Goal: Information Seeking & Learning: Learn about a topic

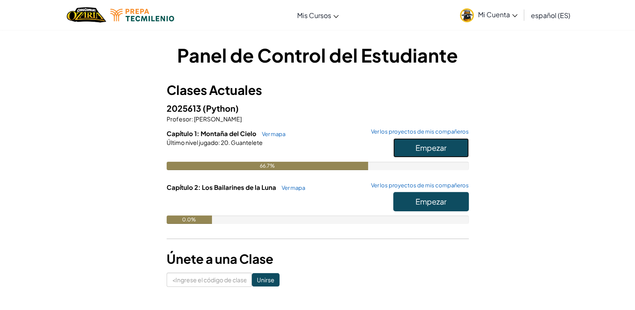
click at [432, 147] on span "Empezar" at bounding box center [431, 148] width 31 height 10
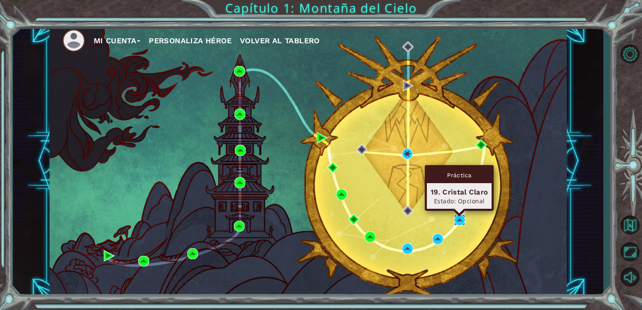
click at [457, 224] on img at bounding box center [459, 220] width 11 height 11
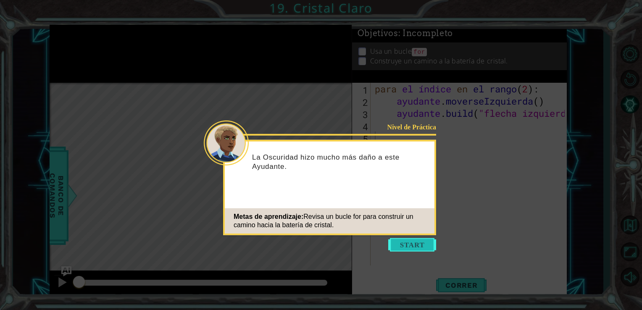
click at [414, 246] on button "Empezar" at bounding box center [412, 244] width 48 height 13
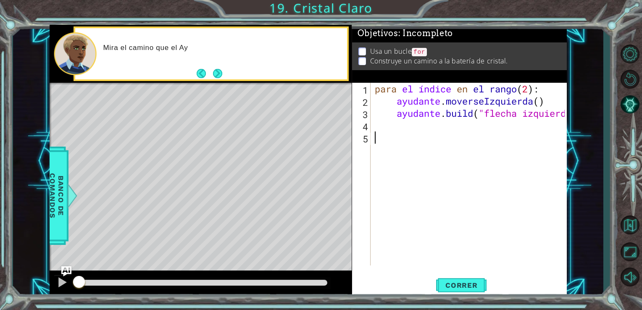
click at [405, 246] on div "para el índice en el rango ( 2 ): ayudante . moverseIzquierda ( ) ayudante . bu…" at bounding box center [471, 186] width 196 height 207
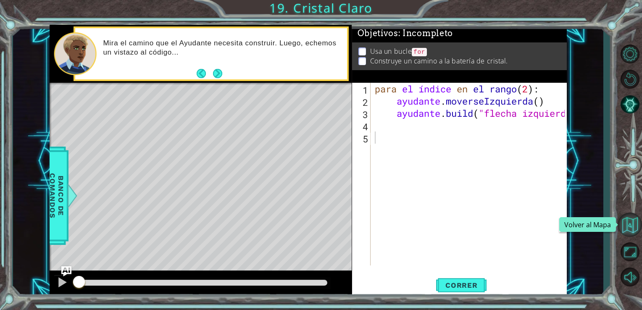
click at [634, 219] on button "Volver al Mapa" at bounding box center [629, 224] width 24 height 24
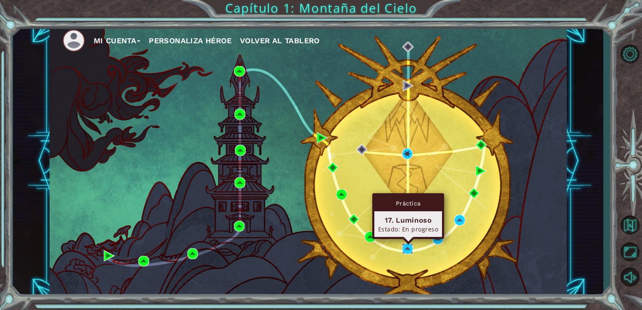
click at [410, 249] on img at bounding box center [407, 248] width 11 height 11
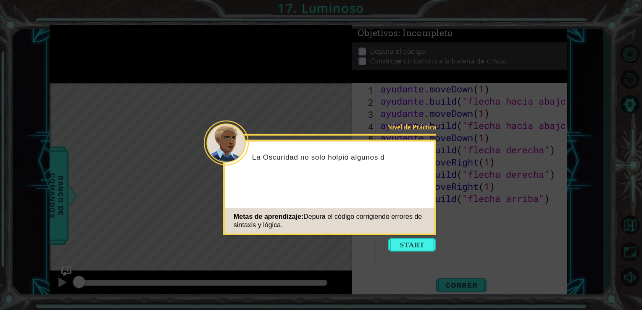
click at [410, 249] on button "Empezar" at bounding box center [412, 244] width 48 height 13
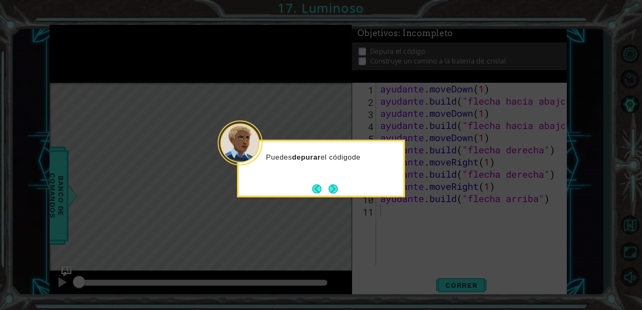
click at [410, 249] on icon at bounding box center [321, 155] width 642 height 310
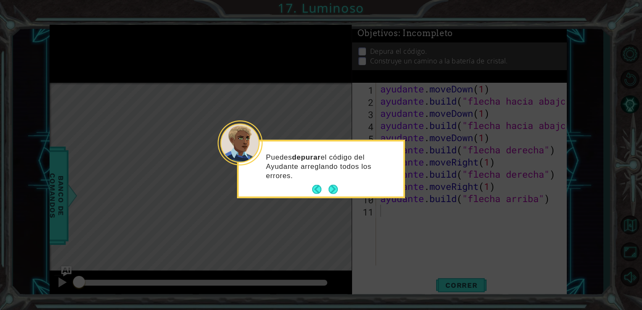
drag, startPoint x: 410, startPoint y: 249, endPoint x: 383, endPoint y: 250, distance: 26.5
click at [383, 250] on icon at bounding box center [321, 155] width 642 height 310
drag, startPoint x: 383, startPoint y: 250, endPoint x: 353, endPoint y: 214, distance: 47.4
click at [353, 214] on icon at bounding box center [321, 155] width 642 height 310
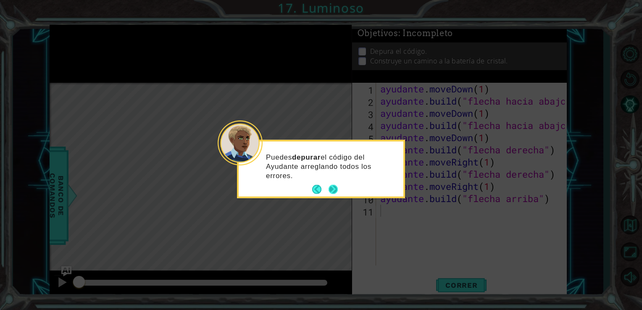
click at [329, 189] on button "Próximo" at bounding box center [333, 190] width 12 height 12
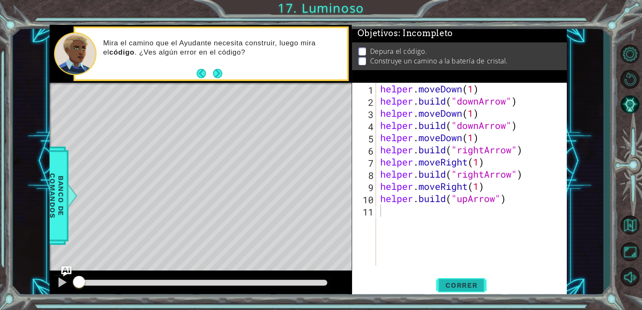
click at [469, 281] on span "Correr" at bounding box center [461, 285] width 49 height 8
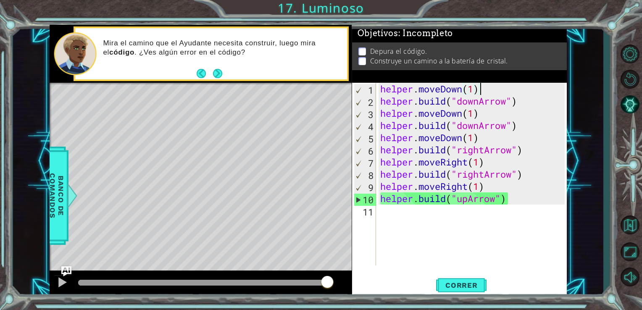
click at [480, 84] on div "helper . moveDown ( 1 ) helper . build ( "downArrow" ) helper . moveDown ( 1 ) …" at bounding box center [473, 186] width 191 height 207
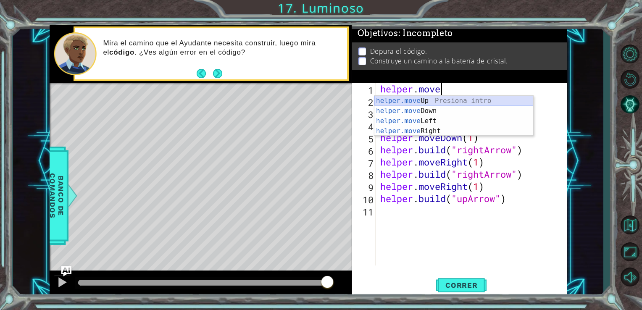
click at [466, 99] on div "helper.move Up Presiona intro helper.move Down Presiona intro helper.move Left …" at bounding box center [453, 126] width 159 height 60
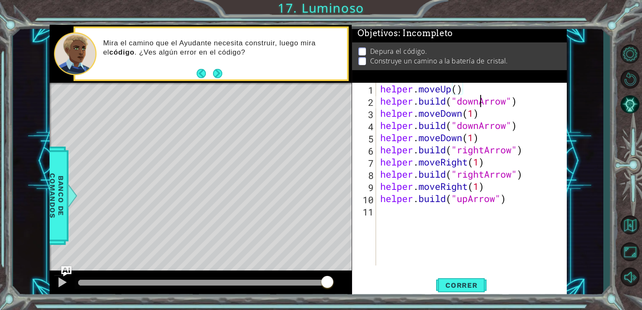
click at [479, 103] on div "helper . moveUp ( ) helper . build ( "downArrow" ) helper . moveDown ( 1 ) help…" at bounding box center [473, 186] width 191 height 207
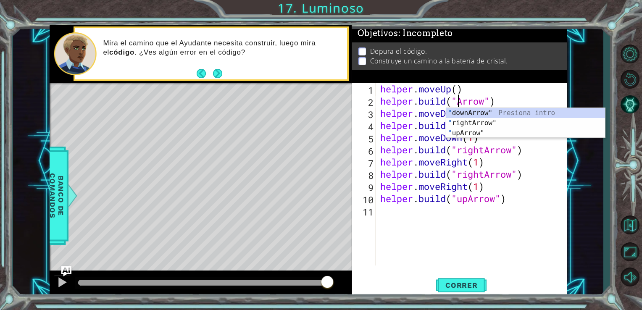
scroll to position [0, 3]
click at [500, 133] on div "" downArrow" Presiona intro " rightArrow" Presiona intro " upArrow" Presiona in…" at bounding box center [525, 133] width 159 height 50
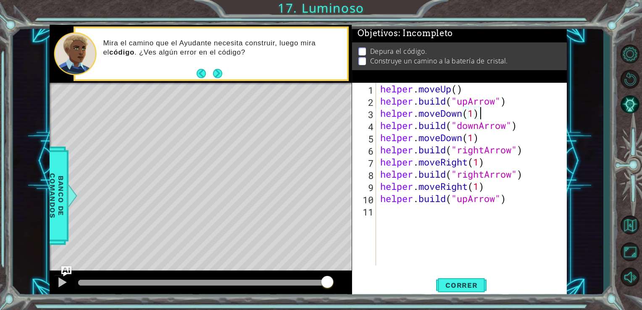
click at [480, 117] on div "helper . moveUp ( ) helper . build ( "upArrow" ) helper . moveDown ( 1 ) helper…" at bounding box center [473, 186] width 191 height 207
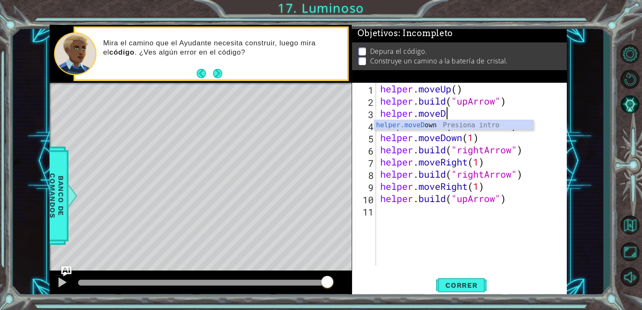
scroll to position [0, 2]
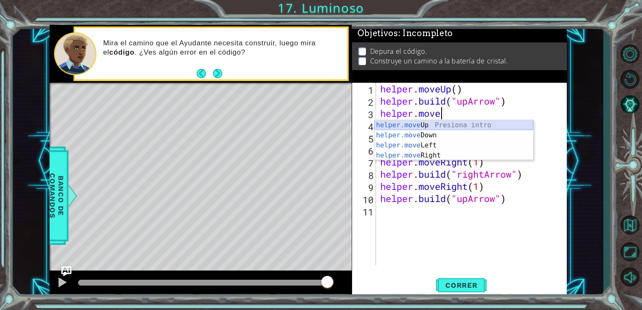
click at [482, 123] on div "helper.move Up Presiona intro helper.move Down Presiona intro helper.move Left …" at bounding box center [453, 150] width 159 height 60
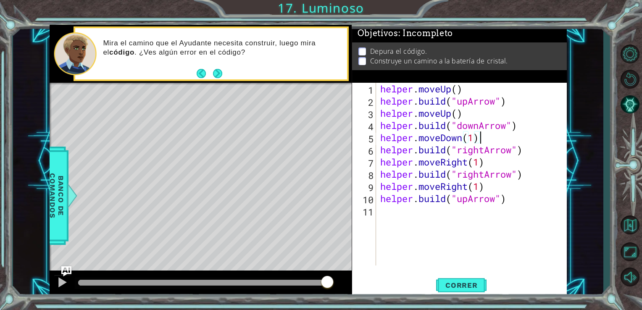
click at [517, 135] on div "helper . moveUp ( ) helper . build ( "upArrow" ) helper . moveUp ( ) helper . b…" at bounding box center [473, 186] width 191 height 207
click at [514, 125] on div "helper . moveUp ( ) helper . build ( "upArrow" ) helper . moveUp ( ) helper . b…" at bounding box center [473, 186] width 191 height 207
click at [507, 127] on div "helper . moveUp ( ) helper . build ( "upArrow" ) helper . moveUp ( ) helper . b…" at bounding box center [473, 186] width 191 height 207
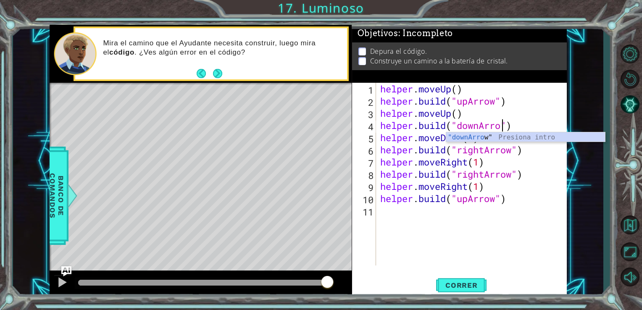
scroll to position [0, 5]
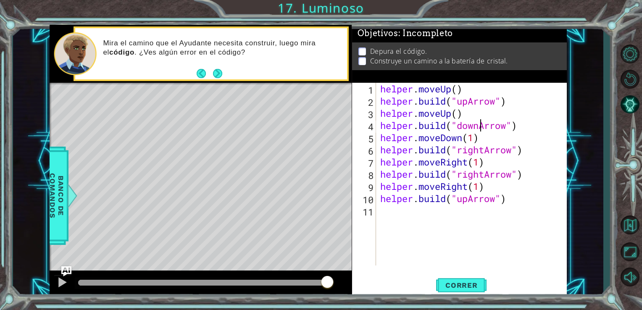
click at [480, 127] on div "helper . moveUp ( ) helper . build ( "upArrow" ) helper . moveUp ( ) helper . b…" at bounding box center [473, 186] width 191 height 207
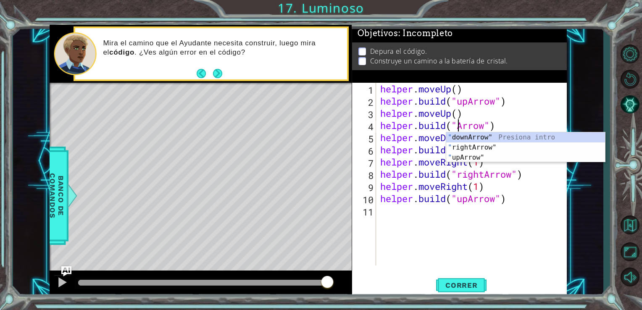
scroll to position [0, 5]
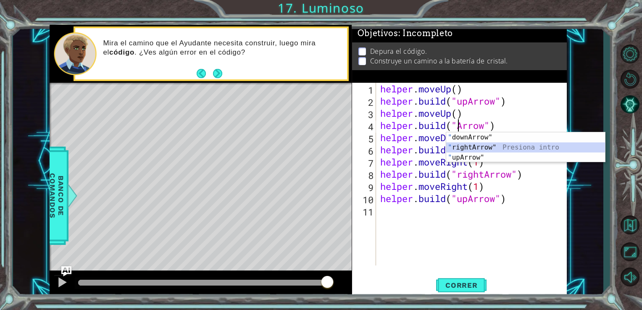
click at [492, 147] on div "" downArrow" Presiona intro " rightArrow" Presiona intro " upArrow" Presiona in…" at bounding box center [525, 157] width 159 height 50
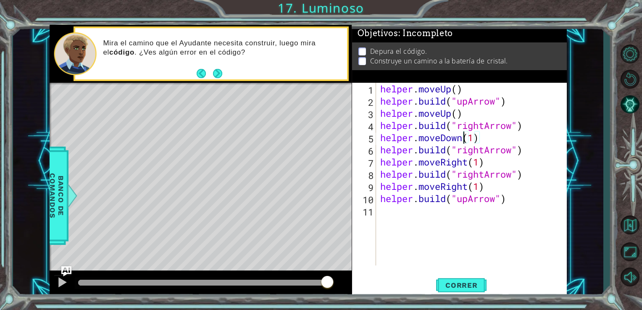
click at [464, 140] on div "helper . moveUp ( ) helper . build ( "upArrow" ) helper . moveUp ( ) helper . b…" at bounding box center [473, 186] width 191 height 207
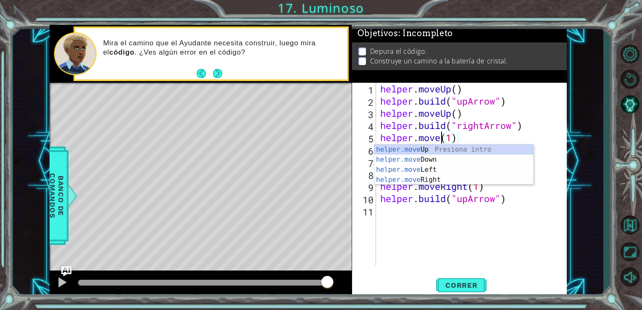
scroll to position [0, 3]
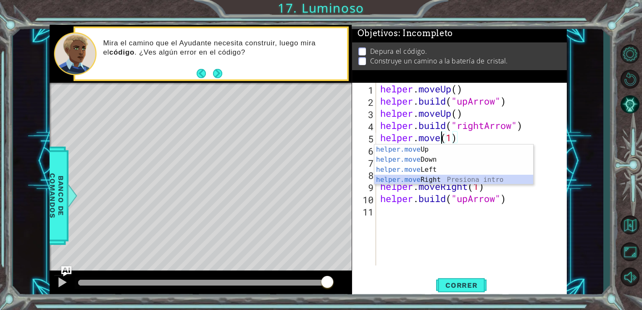
click at [462, 177] on div "helper.move Up Presiona intro helper.move Down Presiona intro helper.move Left …" at bounding box center [453, 174] width 159 height 60
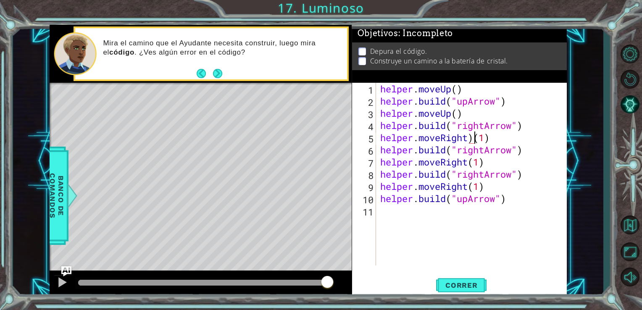
click at [474, 137] on div "helper . moveUp ( ) helper . build ( "upArrow" ) helper . moveUp ( ) helper . b…" at bounding box center [473, 186] width 191 height 207
click at [504, 165] on div "helper . moveUp ( ) helper . build ( "upArrow" ) helper . moveUp ( ) helper . b…" at bounding box center [473, 186] width 191 height 207
click at [483, 150] on div "helper . moveUp ( ) helper . build ( "upArrow" ) helper . moveUp ( ) helper . b…" at bounding box center [473, 186] width 191 height 207
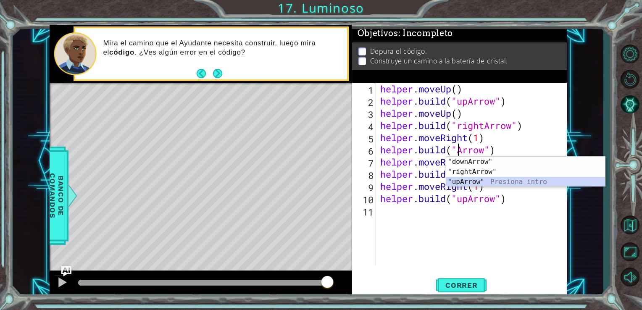
click at [496, 184] on div "" downArrow" Presiona intro " rightArrow" Presiona intro " upArrow" Presiona in…" at bounding box center [525, 182] width 159 height 50
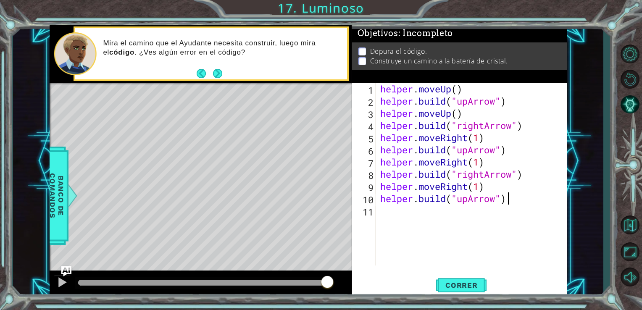
click at [510, 196] on div "helper . moveUp ( ) helper . build ( "upArrow" ) helper . moveUp ( ) helper . b…" at bounding box center [473, 186] width 191 height 207
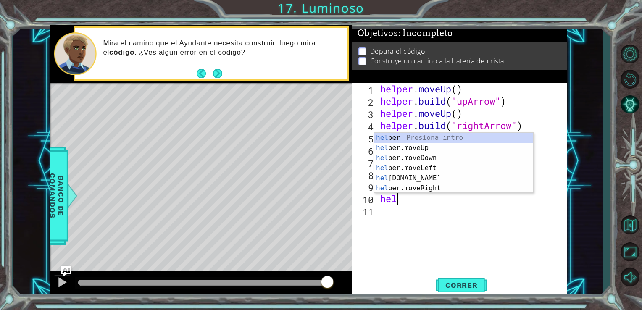
scroll to position [0, 0]
type textarea "h"
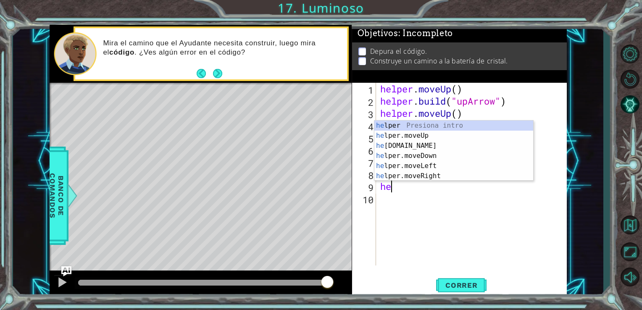
type textarea "h"
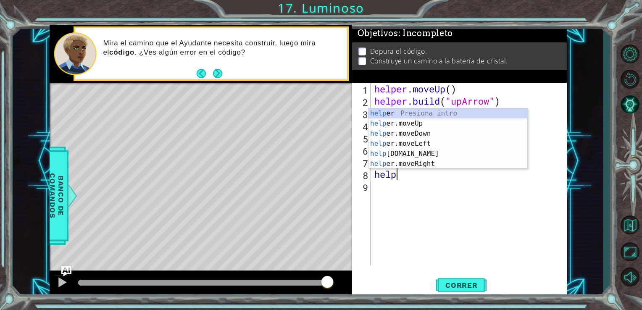
type textarea "h"
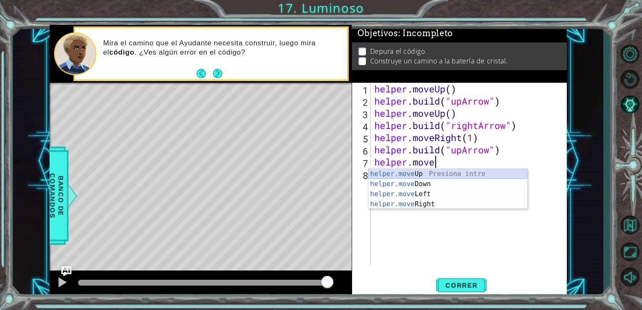
click at [511, 175] on div "helper.move Up Presiona intro helper.move Down Presiona intro helper.move Left …" at bounding box center [447, 199] width 159 height 60
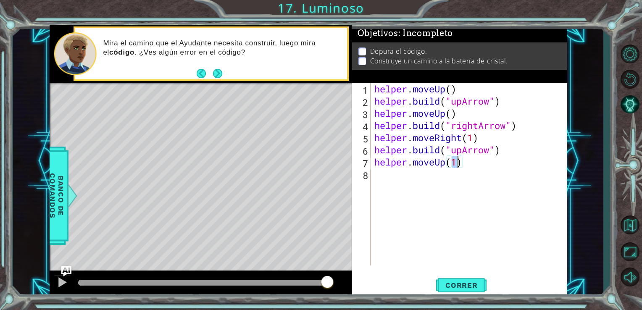
type textarea "helper.moveUp()"
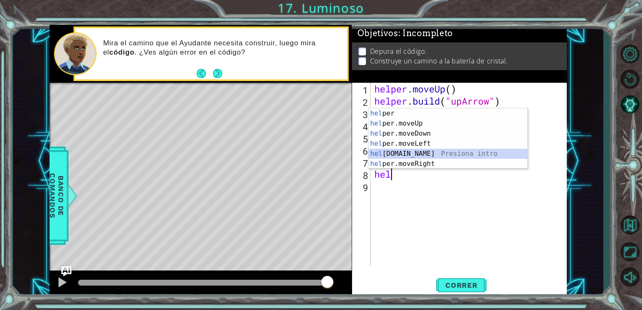
click at [513, 154] on div "hel per Presiona intro hel per.moveUp Presiona intro hel per.moveDown Presiona …" at bounding box center [447, 148] width 159 height 81
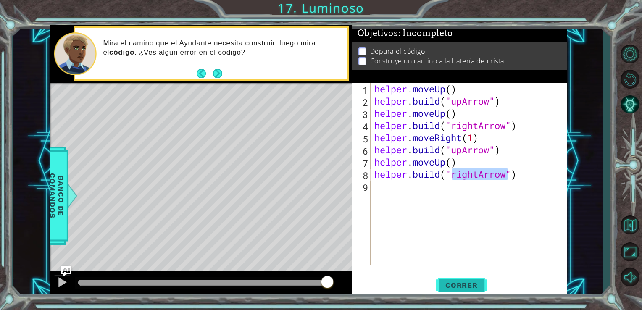
type textarea "[DOMAIN_NAME]("rightArrow")"
click at [482, 281] on button "Correr" at bounding box center [461, 284] width 50 height 21
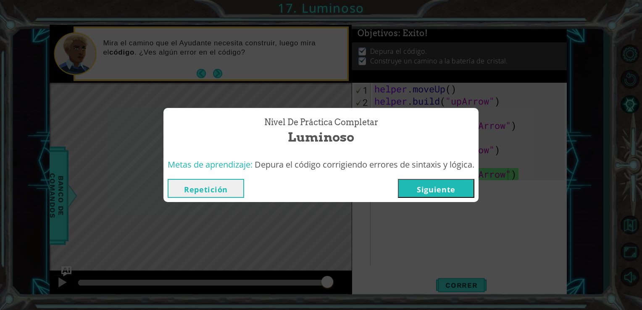
click at [454, 187] on button "Siguiente" at bounding box center [436, 188] width 76 height 19
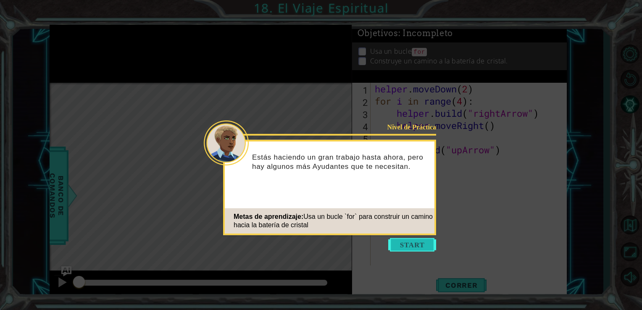
click at [423, 246] on button "Start" at bounding box center [412, 244] width 48 height 13
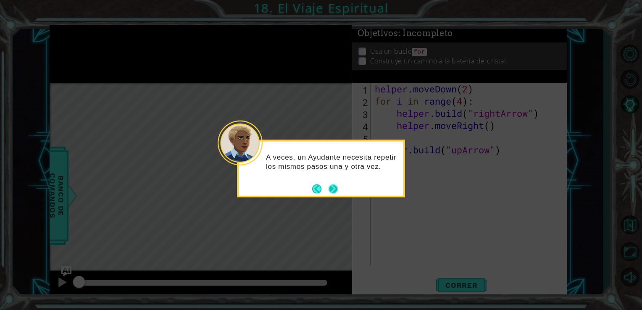
click at [336, 186] on button "Next" at bounding box center [333, 189] width 14 height 14
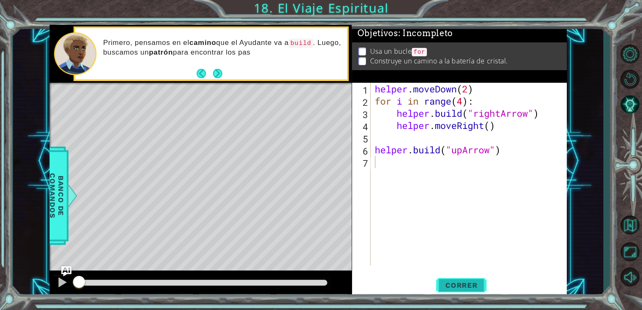
click at [459, 279] on button "Correr" at bounding box center [461, 284] width 50 height 21
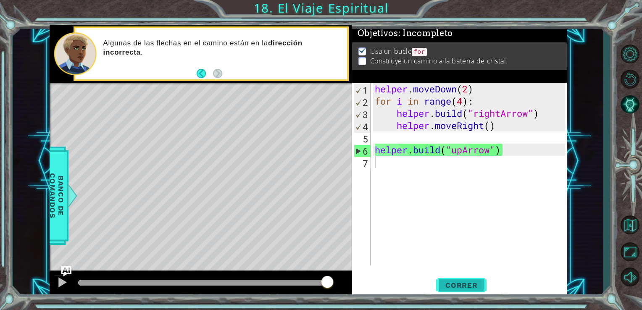
click at [454, 281] on span "Correr" at bounding box center [461, 285] width 49 height 8
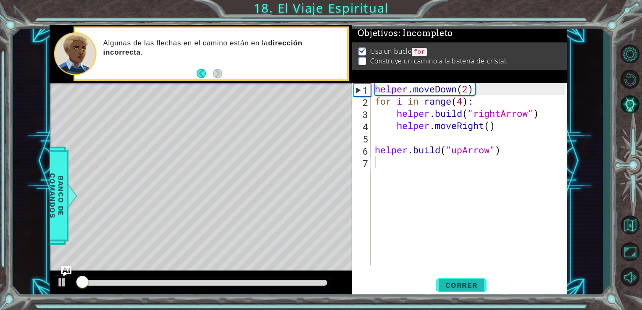
click at [454, 281] on span "Correr" at bounding box center [461, 285] width 49 height 8
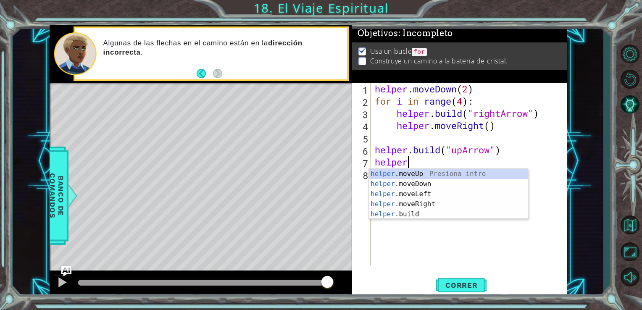
scroll to position [0, 1]
click at [421, 171] on div "helper. moveUp Presiona intro helper. moveDown Presiona intro helper. moveLeft …" at bounding box center [448, 204] width 159 height 71
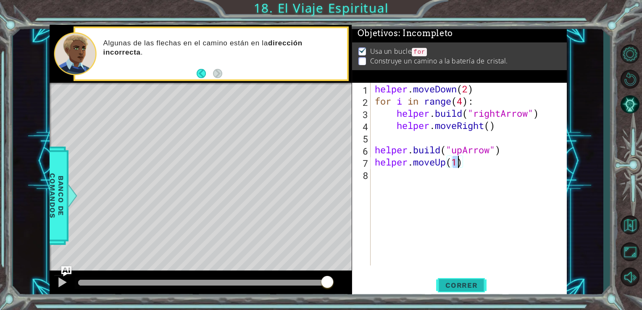
type textarea "helper.moveUp(1)"
click at [452, 286] on span "Correr" at bounding box center [461, 285] width 49 height 8
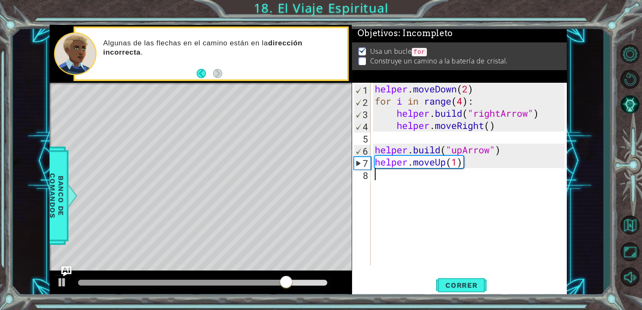
click at [378, 189] on div "helper . moveDown ( 2 ) for i in range ( 4 ) : helper . build ( "rightArrow" ) …" at bounding box center [471, 186] width 196 height 207
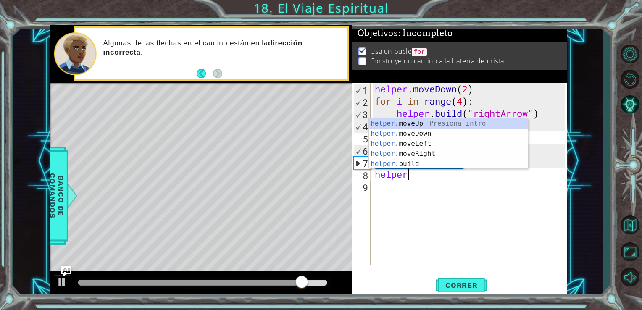
scroll to position [0, 1]
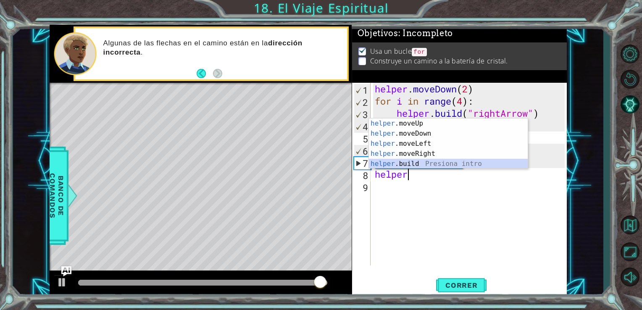
click at [400, 164] on div "helper .moveUp Presiona intro helper .moveDown Presiona intro helper .moveLeft …" at bounding box center [448, 153] width 159 height 71
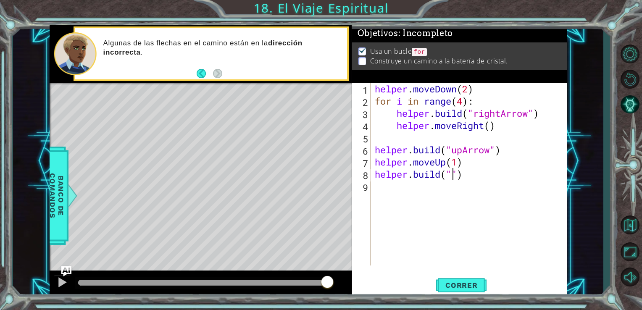
type textarea "[DOMAIN_NAME]("")"
click at [471, 174] on div "helper . moveDown ( 2 ) for i in range ( 4 ) : helper . build ( "rightArrow" ) …" at bounding box center [471, 186] width 196 height 207
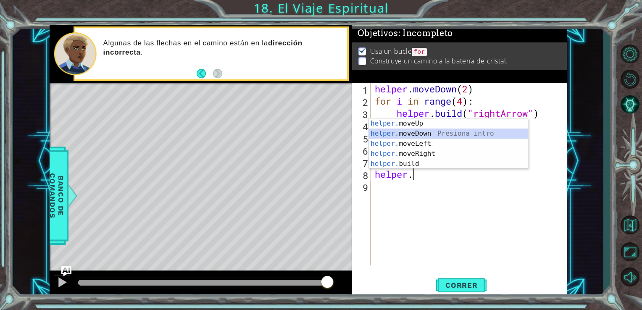
click at [473, 132] on div "helper. moveUp Presiona intro helper. moveDown Presiona intro helper. moveLeft …" at bounding box center [448, 153] width 159 height 71
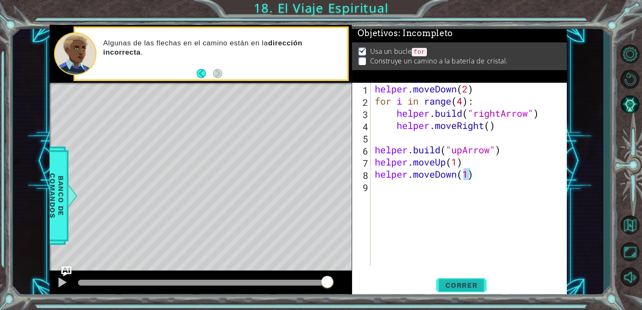
click at [455, 279] on button "Correr" at bounding box center [461, 284] width 50 height 21
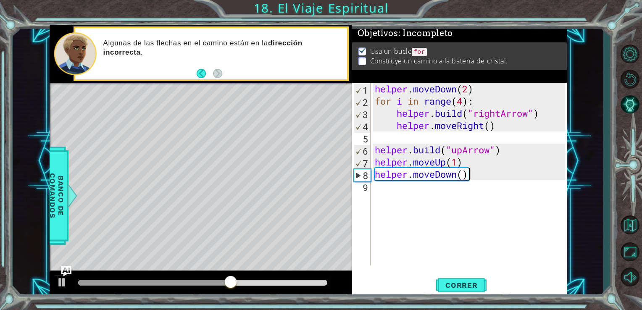
click at [473, 179] on div "helper . moveDown ( 2 ) for i in range ( 4 ) : helper . build ( "rightArrow" ) …" at bounding box center [471, 186] width 196 height 207
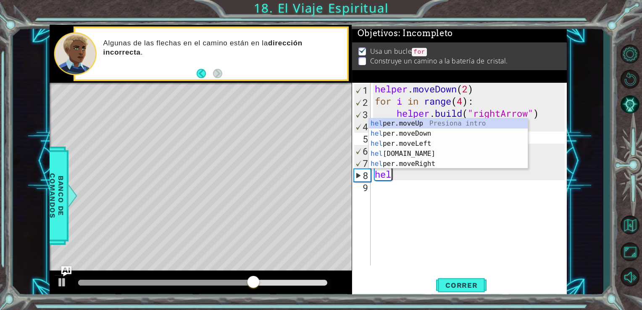
scroll to position [0, 0]
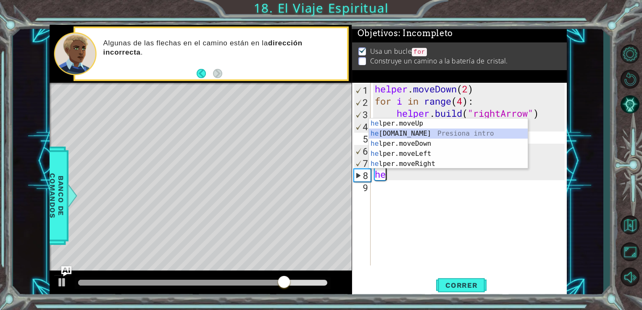
click at [494, 133] on div "he lper.moveUp Presiona intro he [DOMAIN_NAME] Presiona intro he lper.moveDown …" at bounding box center [448, 153] width 159 height 71
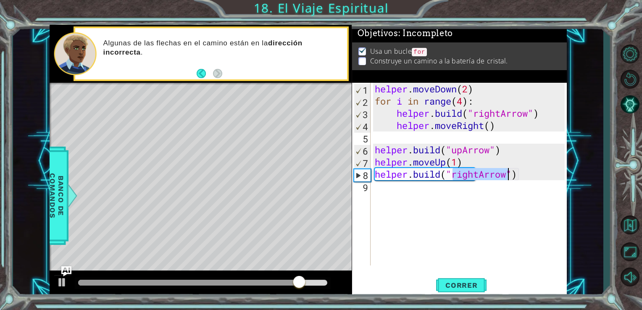
click at [479, 172] on div "helper . moveDown ( 2 ) for i in range ( 4 ) : helper . build ( "rightArrow" ) …" at bounding box center [469, 174] width 192 height 183
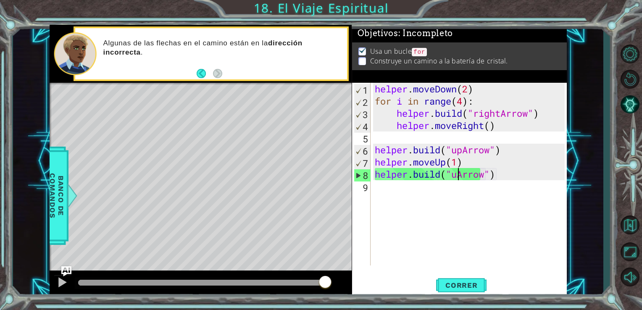
scroll to position [0, 4]
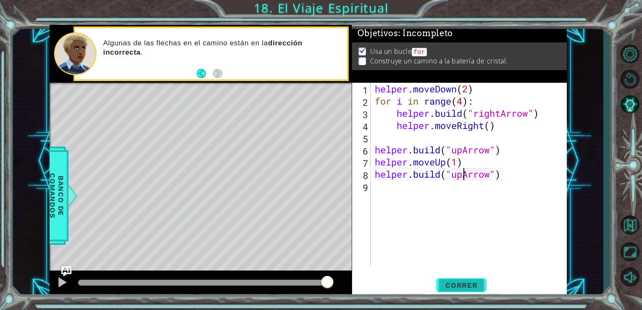
type textarea "[DOMAIN_NAME]("upArrow")"
click at [473, 283] on span "Correr" at bounding box center [461, 285] width 49 height 8
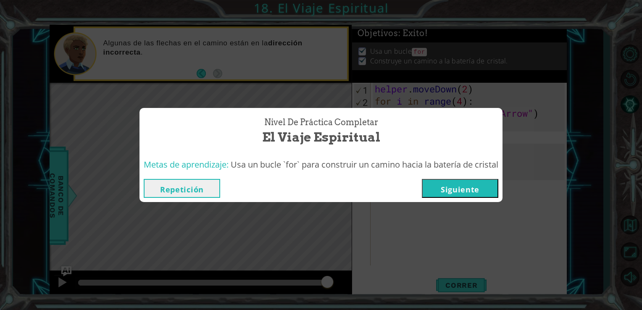
click at [460, 186] on button "Siguiente" at bounding box center [460, 188] width 76 height 19
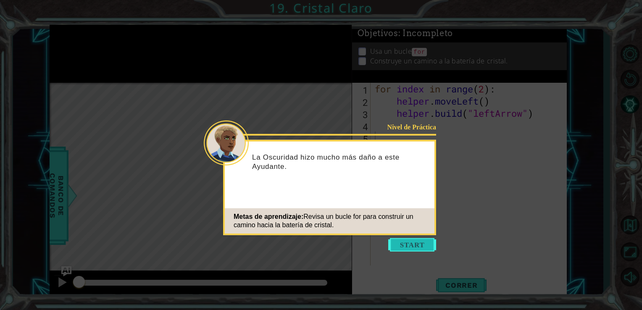
click at [418, 242] on button "Start" at bounding box center [412, 244] width 48 height 13
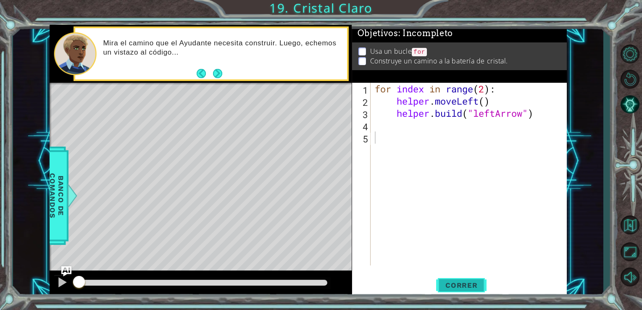
click at [464, 278] on button "Correr" at bounding box center [461, 284] width 50 height 21
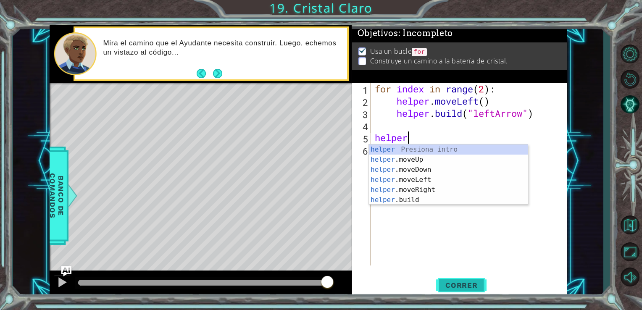
scroll to position [0, 1]
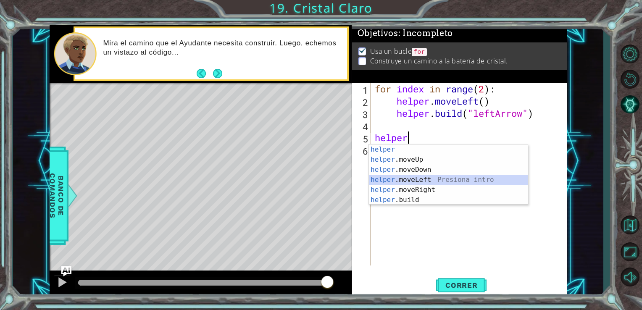
click at [400, 182] on div "helper Presiona intro helper .moveUp Presiona intro helper .moveDown Presiona i…" at bounding box center [448, 184] width 159 height 81
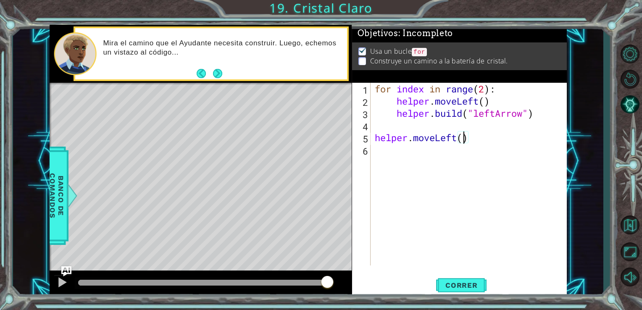
type textarea "helper.moveLeft(2)"
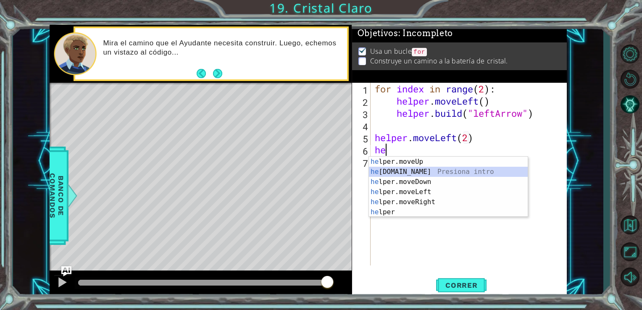
click at [411, 169] on div "he lper.moveUp Presiona intro he [DOMAIN_NAME] Presiona intro he lper.moveDown …" at bounding box center [448, 197] width 159 height 81
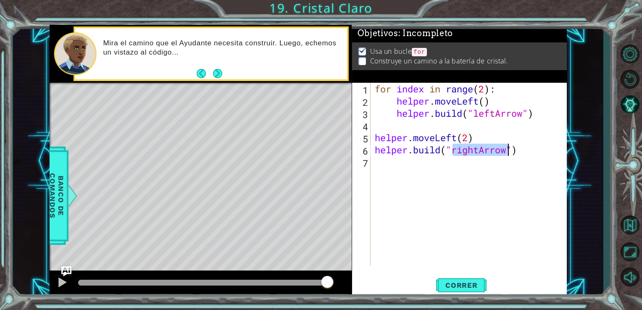
click at [477, 149] on div "for index in range ( 2 ) : helper . moveLeft ( ) helper . build ( "leftArrow" )…" at bounding box center [469, 174] width 192 height 183
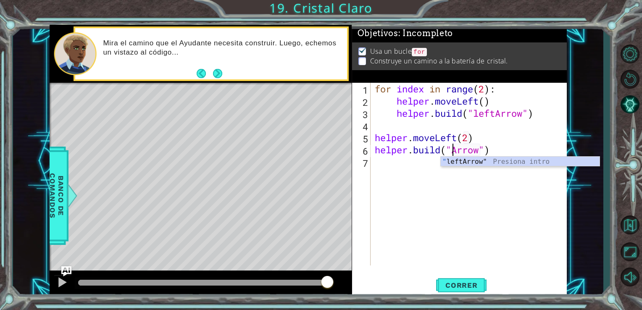
scroll to position [0, 4]
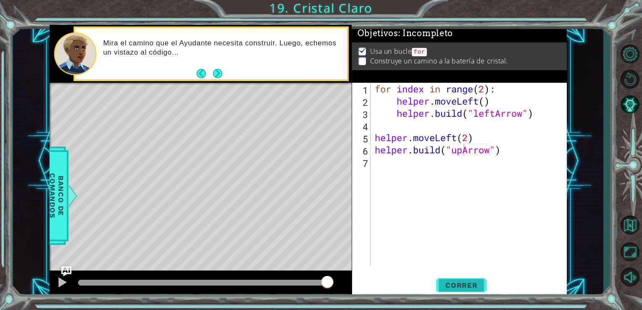
click at [445, 281] on span "Correr" at bounding box center [461, 285] width 49 height 8
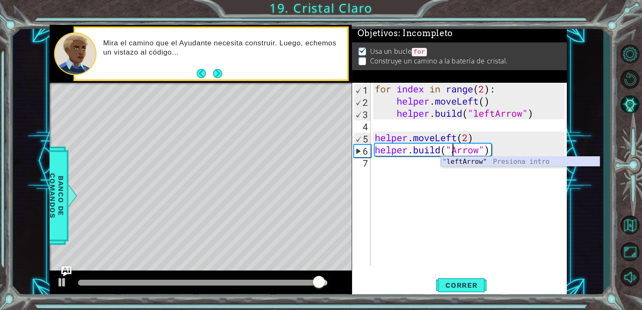
click at [489, 162] on div "" leftArrow" Presiona intro" at bounding box center [520, 172] width 159 height 30
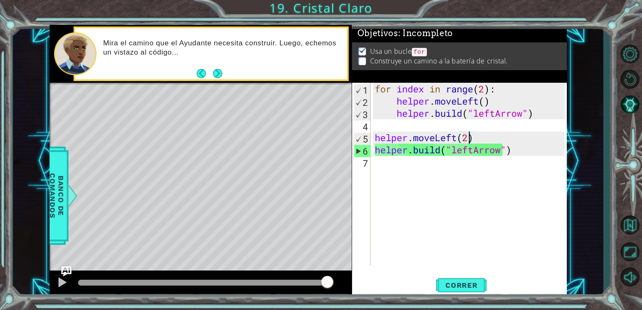
click at [468, 134] on div "for index in range ( 2 ) : helper . moveLeft ( ) helper . build ( "leftArrow" )…" at bounding box center [471, 186] width 196 height 207
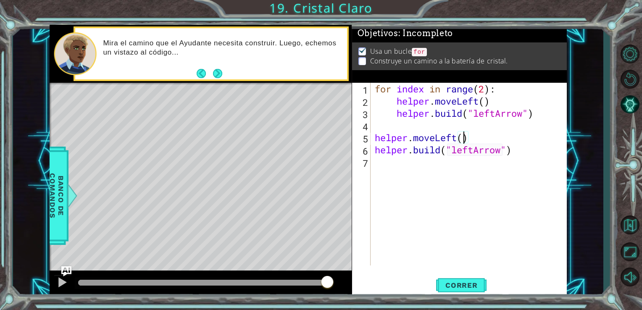
type textarea "helper.moveLeft(1)"
click at [422, 170] on div "for index in range ( 2 ) : helper . moveLeft ( ) helper . build ( "leftArrow" )…" at bounding box center [471, 186] width 196 height 207
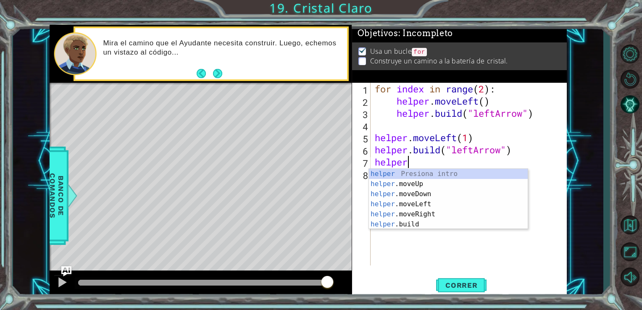
scroll to position [0, 1]
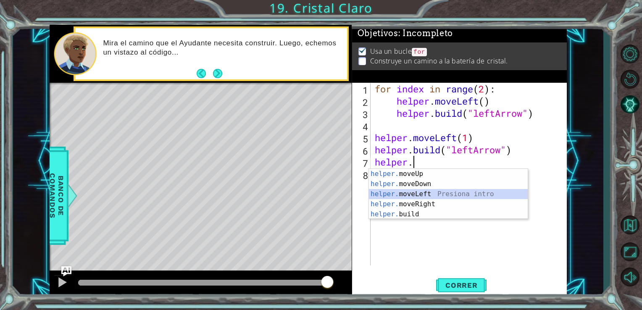
click at [424, 191] on div "helper. moveUp Presiona intro helper. moveDown Presiona intro helper. moveLeft …" at bounding box center [448, 204] width 159 height 71
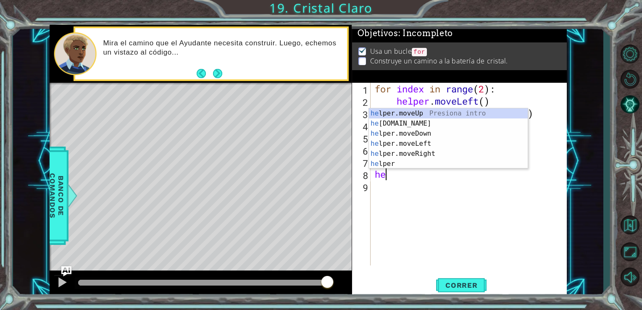
scroll to position [0, 5]
click at [445, 139] on div "hel per.moveUp Presiona intro hel per.moveDown Presiona intro hel per.moveLeft …" at bounding box center [448, 148] width 159 height 81
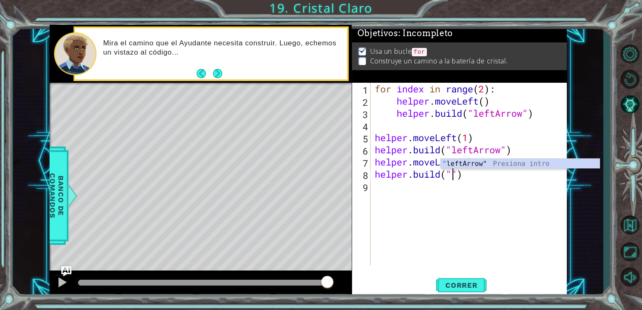
scroll to position [0, 3]
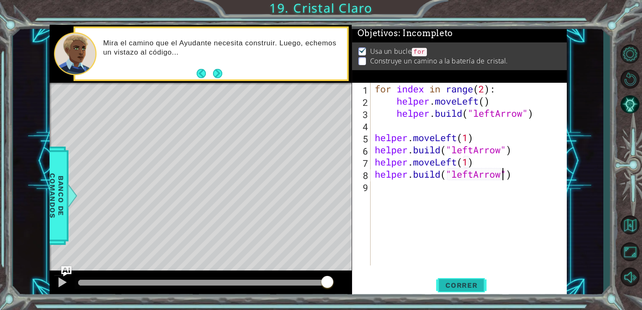
type textarea "[DOMAIN_NAME]("leftArrow")"
click at [472, 284] on span "Correr" at bounding box center [461, 285] width 49 height 8
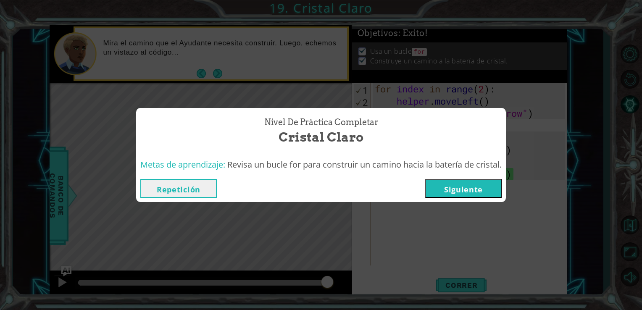
click at [464, 186] on button "Siguiente" at bounding box center [463, 188] width 76 height 19
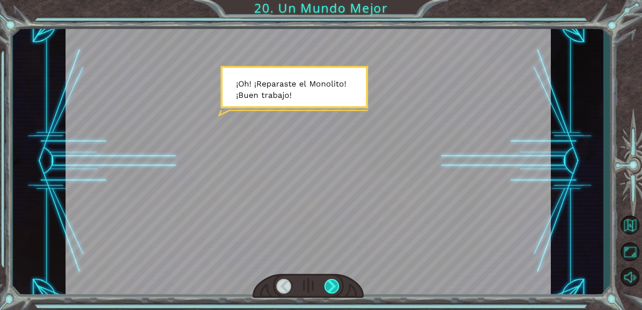
click at [326, 287] on div at bounding box center [332, 286] width 16 height 15
click at [332, 285] on div at bounding box center [332, 286] width 16 height 15
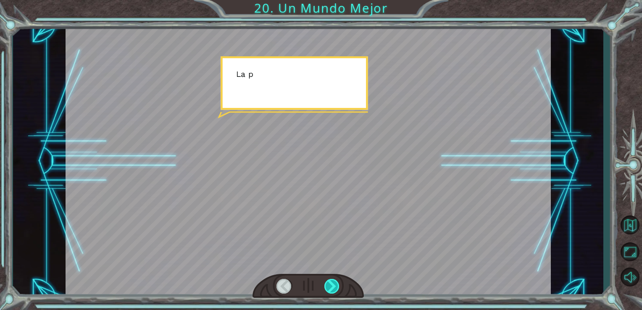
click at [332, 285] on div at bounding box center [332, 286] width 16 height 15
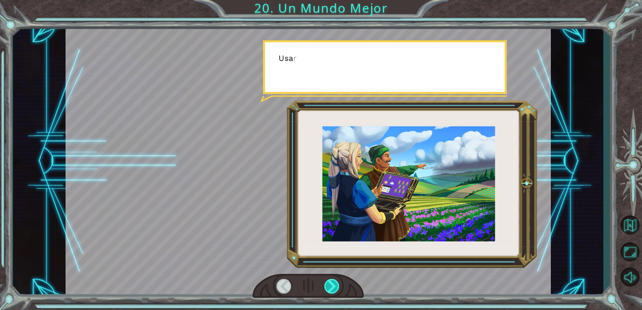
click at [332, 285] on div at bounding box center [332, 286] width 16 height 15
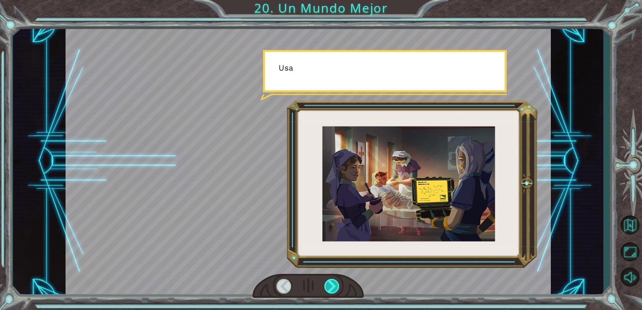
click at [332, 285] on div at bounding box center [332, 286] width 16 height 15
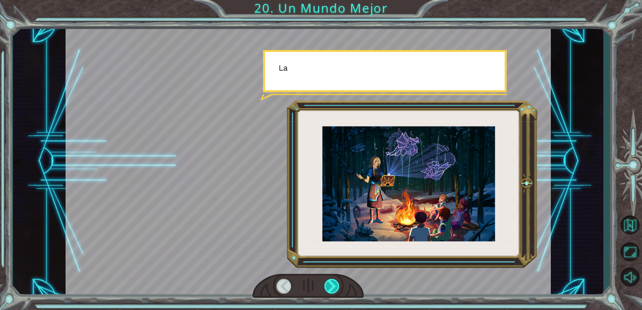
click at [332, 285] on div at bounding box center [332, 286] width 16 height 15
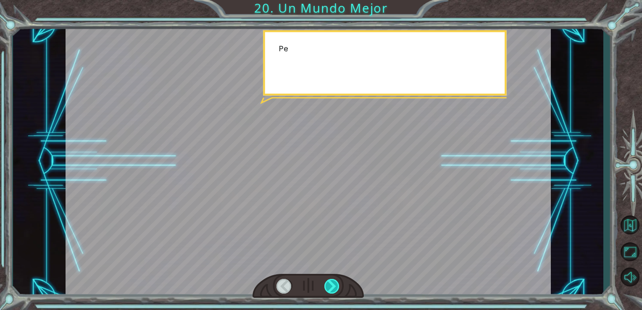
click at [332, 285] on div at bounding box center [332, 286] width 16 height 15
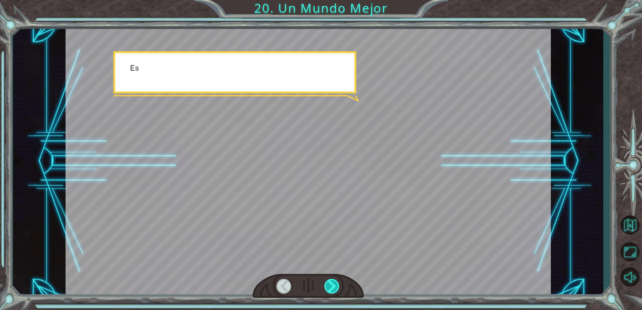
click at [332, 285] on div at bounding box center [332, 286] width 16 height 15
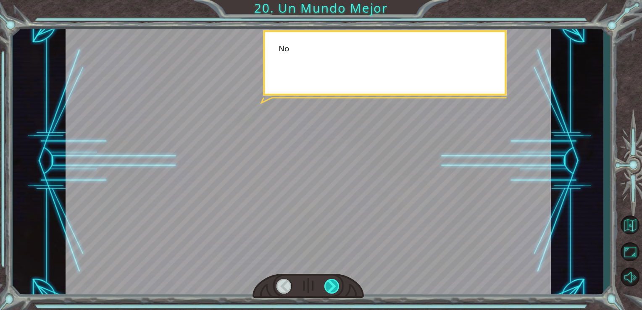
click at [332, 285] on div at bounding box center [332, 286] width 16 height 15
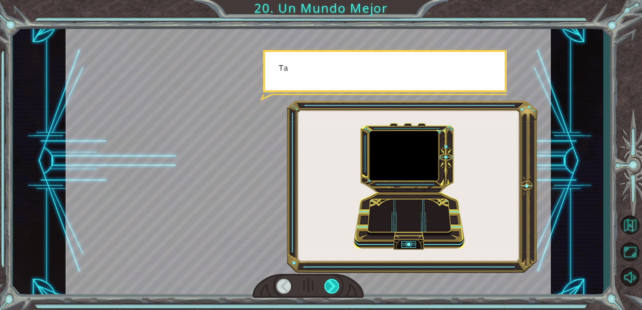
click at [332, 285] on div at bounding box center [332, 286] width 16 height 15
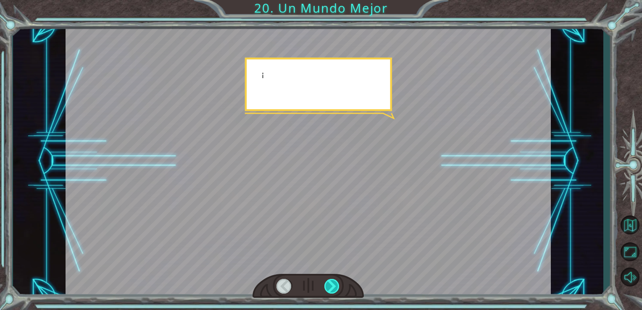
click at [332, 285] on div at bounding box center [332, 286] width 16 height 15
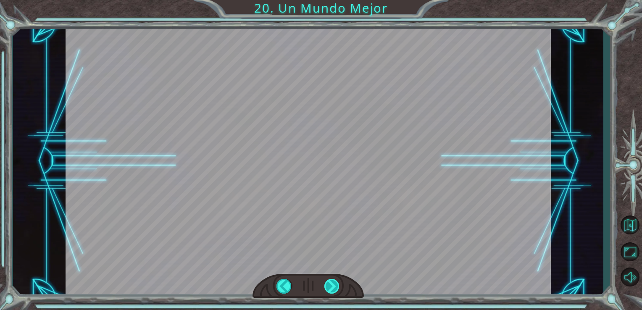
click at [332, 0] on div "¡ O h ! ¡ R e p a r a s t e e l M o n o l i t o ! ¡ B u e n t r a b a j o ! Y t…" at bounding box center [321, 0] width 642 height 0
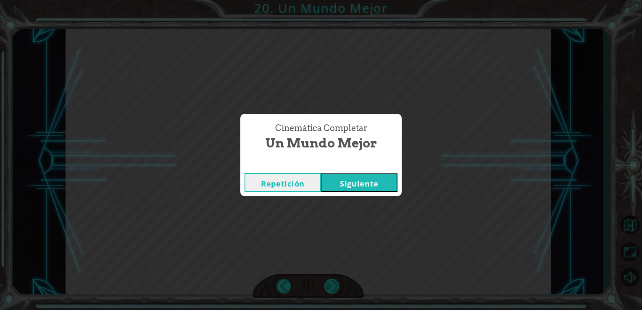
click at [332, 285] on div "Cinemática Completar Un Mundo Mejor Repetición [GEOGRAPHIC_DATA]" at bounding box center [321, 155] width 642 height 310
drag, startPoint x: 332, startPoint y: 285, endPoint x: 403, endPoint y: 176, distance: 129.9
click at [403, 176] on div "Cinemática Completar Un Mundo Mejor Repetición [GEOGRAPHIC_DATA]" at bounding box center [321, 155] width 642 height 310
click at [412, 165] on div "Cinemática Completar Un Mundo Mejor Repetición [GEOGRAPHIC_DATA]" at bounding box center [321, 155] width 642 height 310
click at [373, 186] on button "Siguiente" at bounding box center [359, 182] width 76 height 19
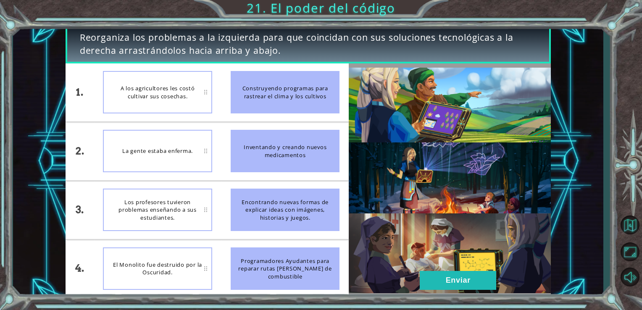
drag, startPoint x: 253, startPoint y: 92, endPoint x: 175, endPoint y: 92, distance: 78.5
click at [175, 92] on div "1. 2. 3. 4. A los agricultores les costó cultivar sus cosechas. La gente estaba…" at bounding box center [207, 180] width 283 height 234
click at [468, 276] on button "Enviar" at bounding box center [458, 280] width 76 height 19
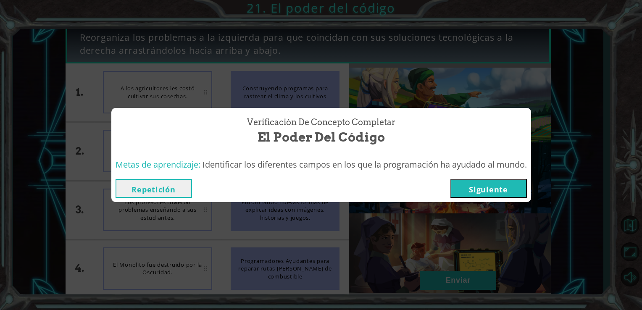
click at [491, 186] on button "Siguiente" at bounding box center [488, 188] width 76 height 19
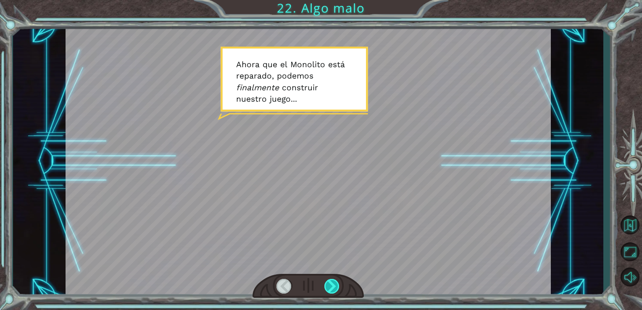
click at [331, 283] on div at bounding box center [332, 286] width 16 height 15
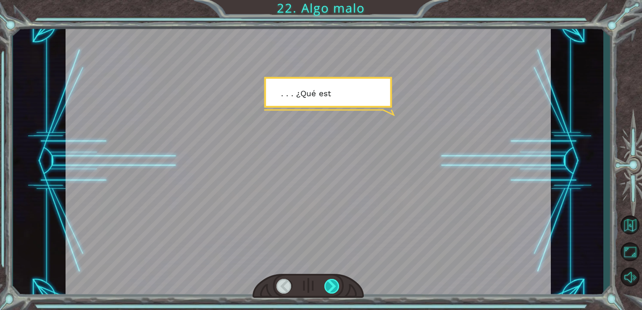
click at [331, 283] on div at bounding box center [332, 286] width 16 height 15
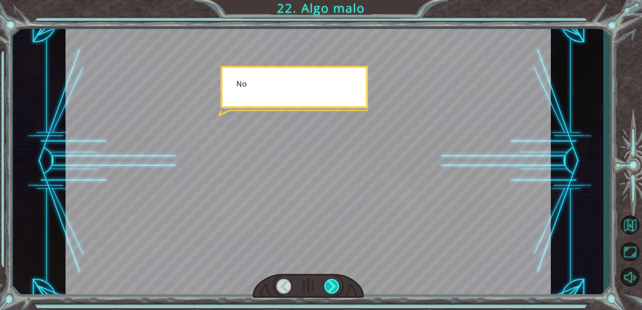
click at [331, 283] on div at bounding box center [332, 286] width 16 height 15
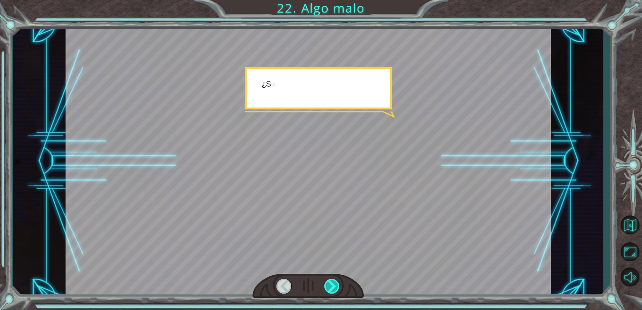
click at [331, 283] on div at bounding box center [332, 286] width 16 height 15
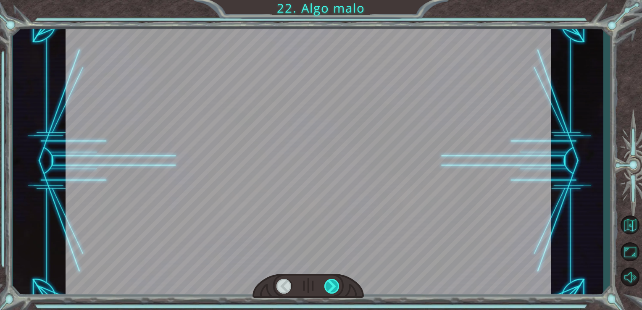
click at [331, 283] on div at bounding box center [332, 286] width 16 height 15
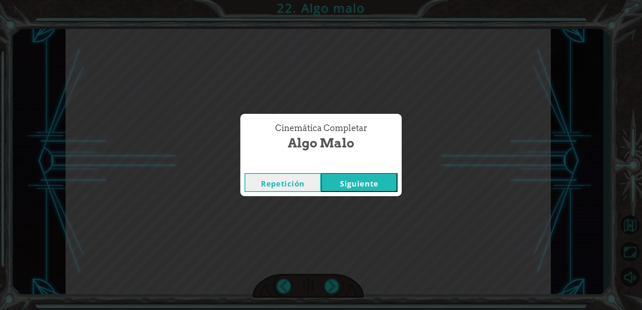
click at [344, 184] on button "Siguiente" at bounding box center [359, 182] width 76 height 19
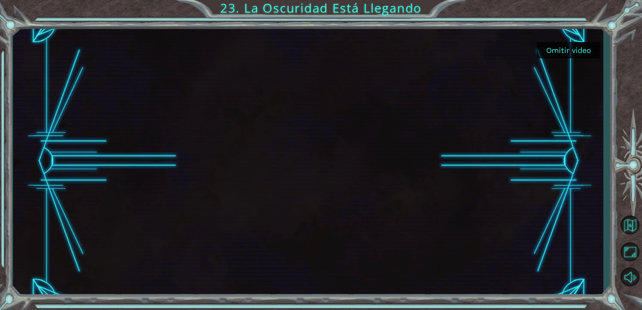
click at [549, 48] on button "Omitir video" at bounding box center [568, 50] width 63 height 16
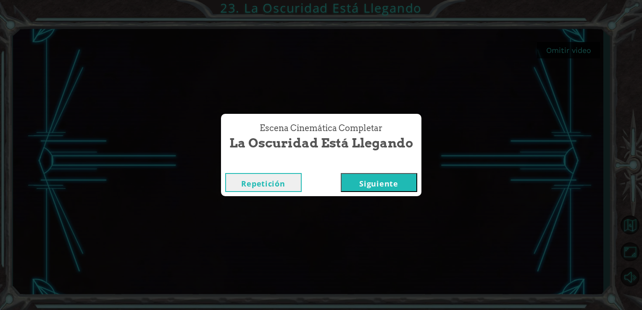
click at [375, 184] on button "Siguiente" at bounding box center [379, 182] width 76 height 19
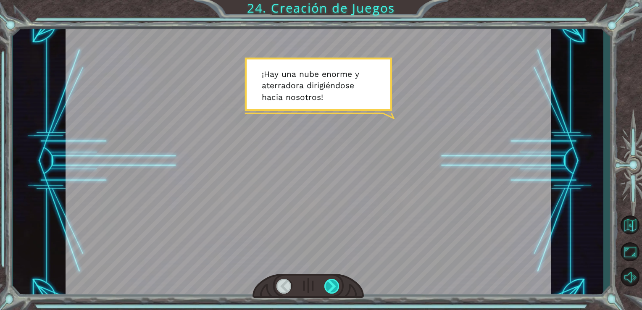
click at [334, 285] on div at bounding box center [332, 286] width 16 height 15
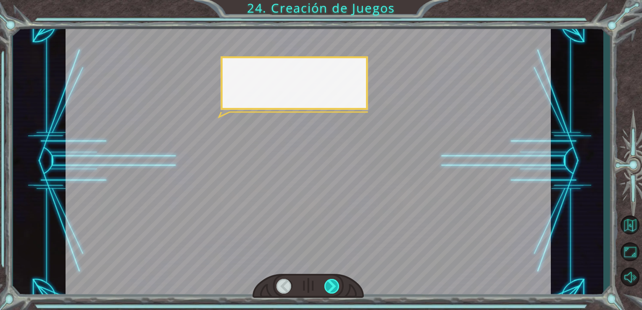
click at [334, 285] on div at bounding box center [332, 286] width 16 height 15
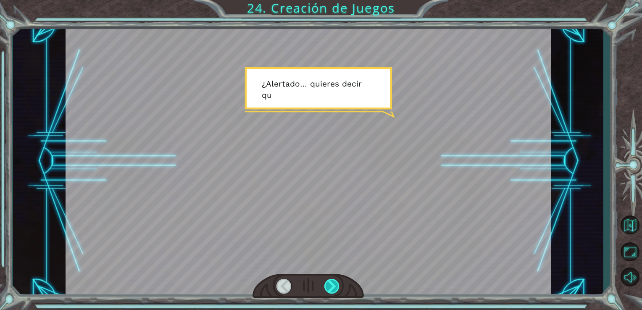
click at [334, 285] on div at bounding box center [332, 286] width 16 height 15
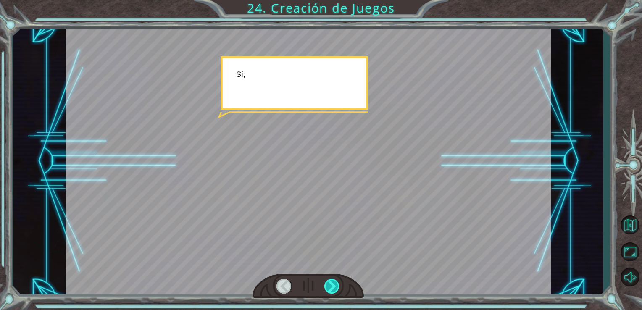
click at [334, 285] on div at bounding box center [332, 286] width 16 height 15
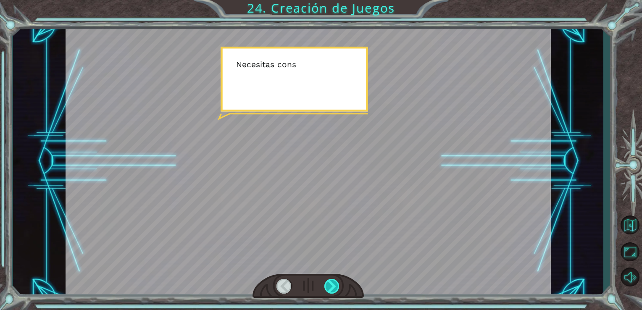
click at [334, 285] on div at bounding box center [332, 286] width 16 height 15
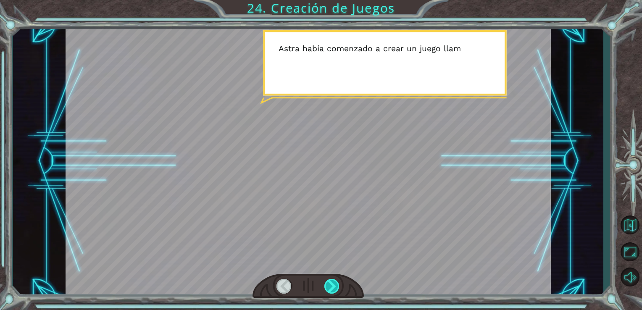
click at [334, 285] on div at bounding box center [332, 286] width 16 height 15
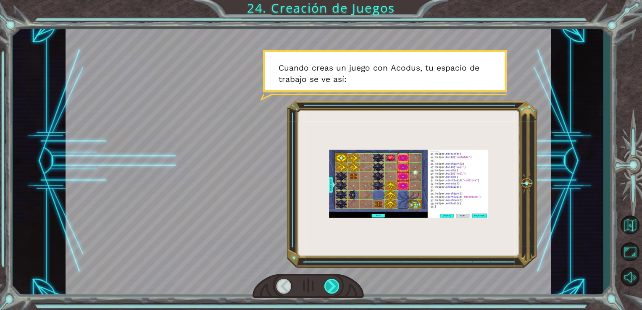
click at [334, 285] on div at bounding box center [332, 286] width 16 height 15
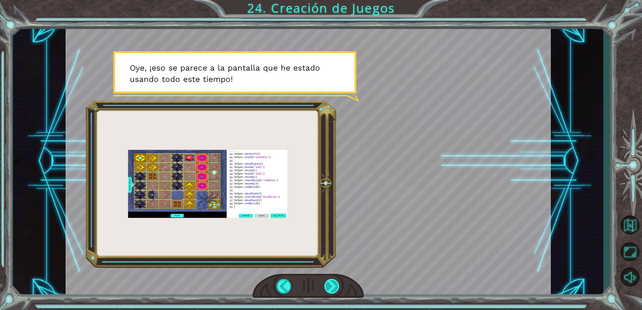
click at [334, 285] on div at bounding box center [332, 286] width 16 height 15
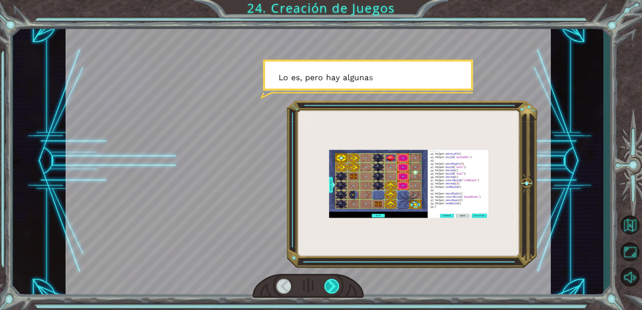
click at [334, 285] on div at bounding box center [332, 286] width 16 height 15
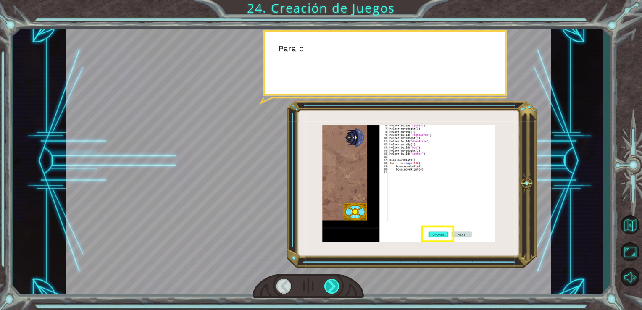
click at [334, 285] on div at bounding box center [332, 286] width 16 height 15
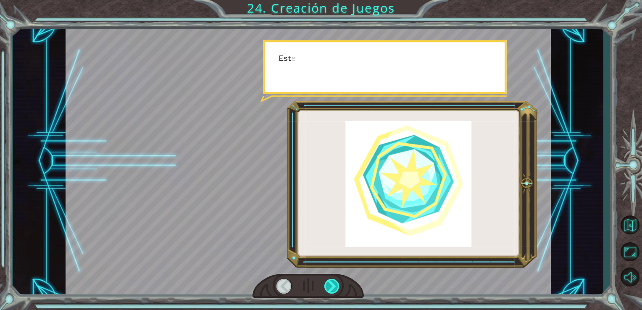
click at [334, 284] on div at bounding box center [332, 286] width 16 height 15
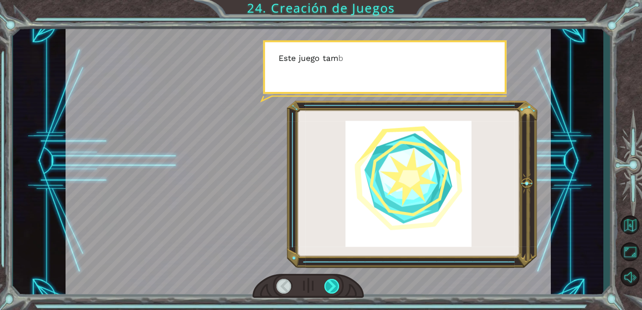
click at [334, 284] on div at bounding box center [332, 286] width 16 height 15
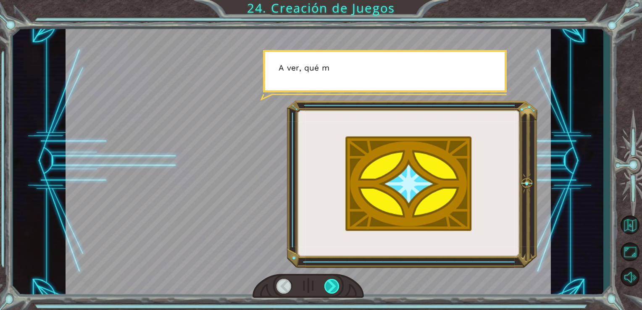
click at [334, 284] on div at bounding box center [332, 286] width 16 height 15
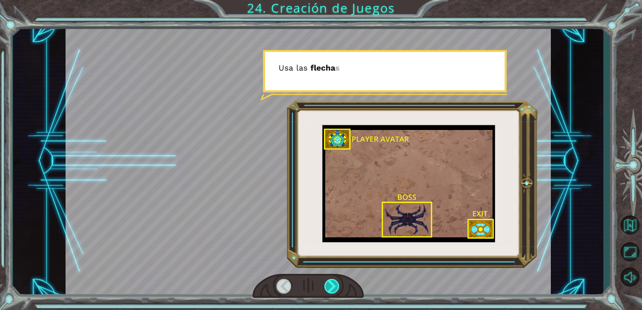
click at [334, 284] on div at bounding box center [332, 286] width 16 height 15
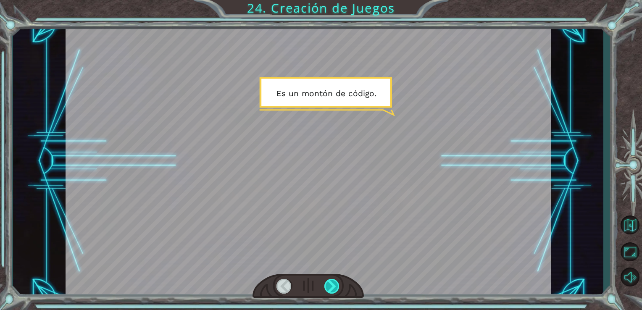
click at [334, 284] on div at bounding box center [332, 286] width 16 height 15
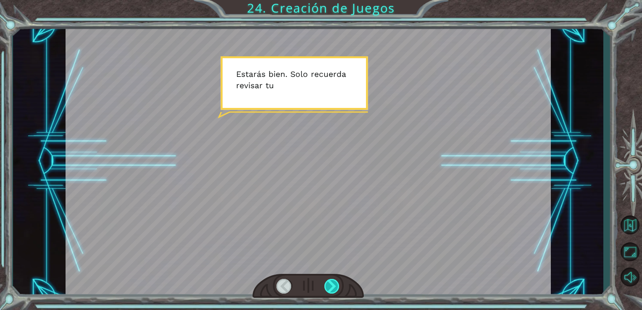
click at [334, 284] on div at bounding box center [332, 286] width 16 height 15
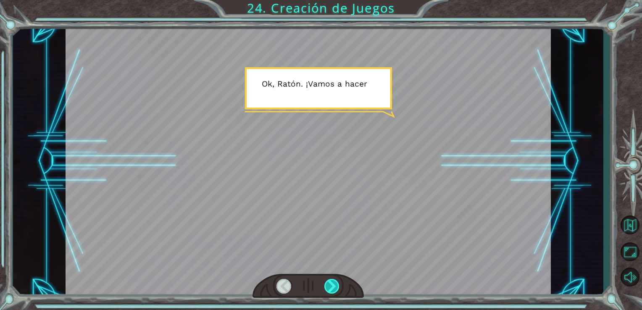
click at [334, 284] on div at bounding box center [332, 286] width 16 height 15
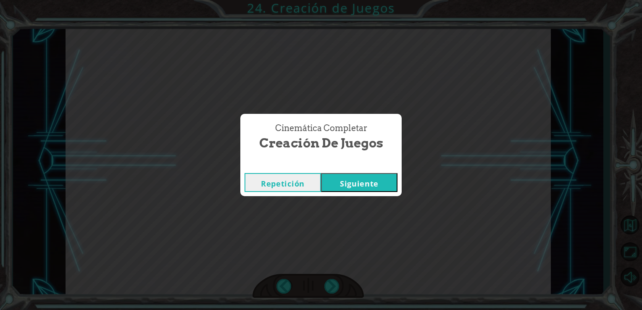
click at [354, 178] on button "Siguiente" at bounding box center [359, 182] width 76 height 19
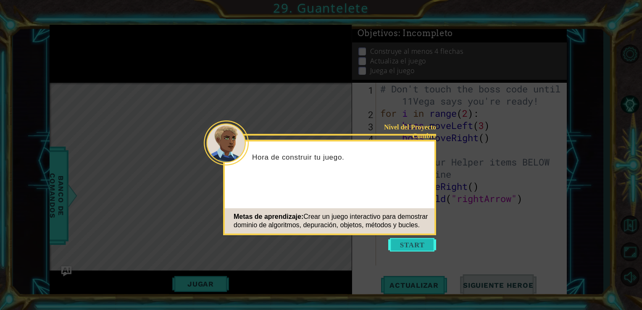
click at [407, 245] on button "Start" at bounding box center [412, 244] width 48 height 13
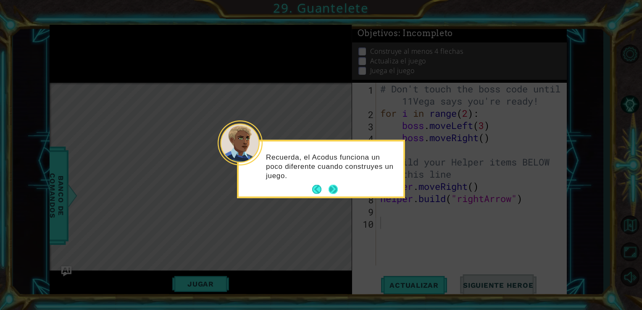
click at [336, 194] on button "Next" at bounding box center [332, 189] width 11 height 11
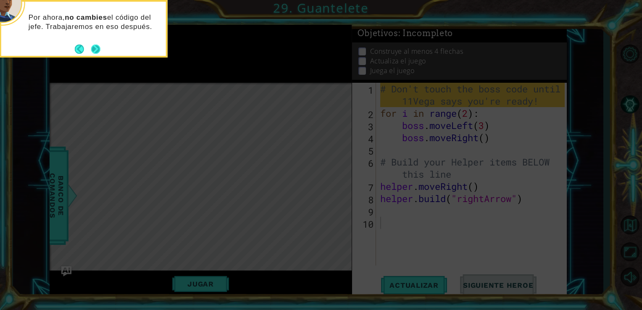
click at [93, 52] on button "Next" at bounding box center [96, 49] width 14 height 14
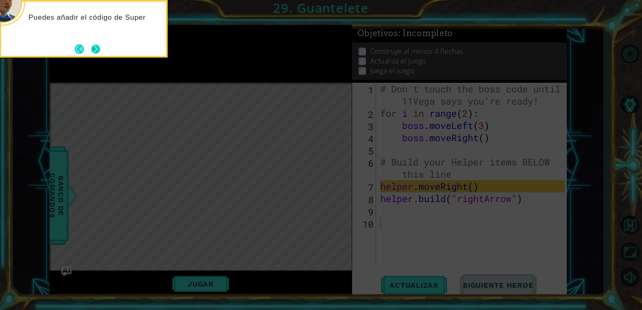
click at [96, 45] on button "Next" at bounding box center [96, 49] width 16 height 16
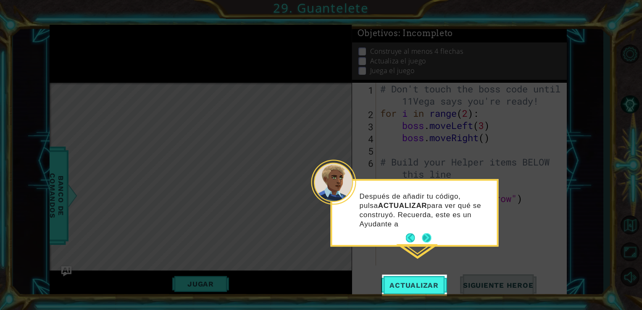
click at [426, 230] on div "Después de añadir tu código, pulsa ACTUALIZAR para ver qué se construyó. Recuer…" at bounding box center [414, 214] width 165 height 61
click at [426, 230] on div "Después de añadir tu código, pulsa ACTUALIZAR para ver qué se construyó. Recuer…" at bounding box center [414, 213] width 165 height 64
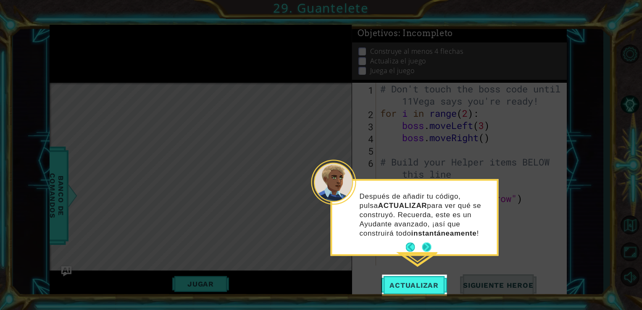
click at [425, 244] on button "Next" at bounding box center [426, 247] width 10 height 10
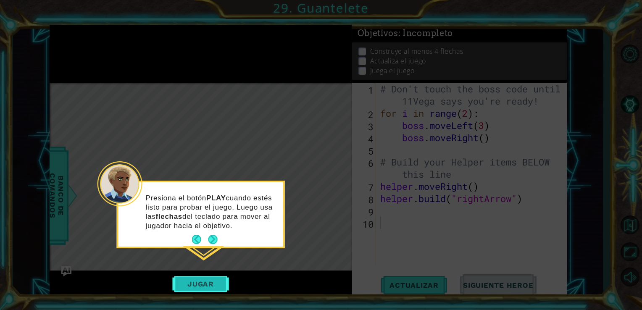
click at [207, 283] on button "Jugar" at bounding box center [200, 284] width 57 height 16
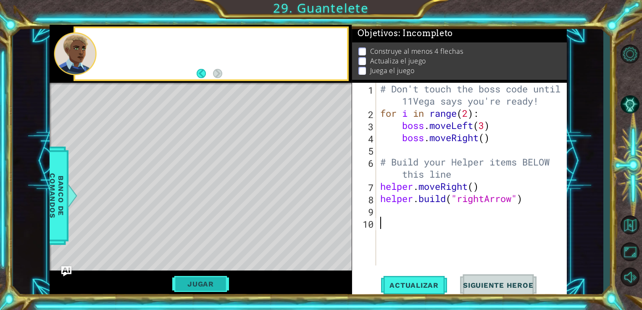
scroll to position [3, 0]
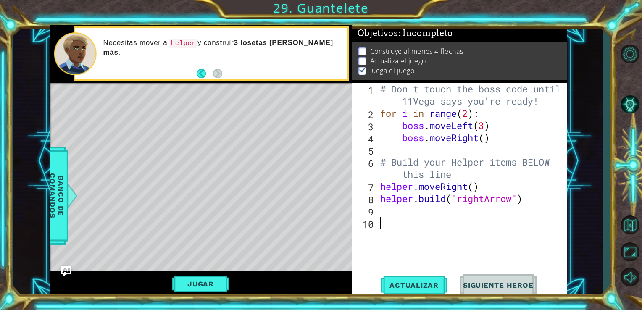
click at [384, 211] on div "# Don't touch the boss code until 11Vega says you're ready! for i in range ( 2 …" at bounding box center [473, 192] width 191 height 219
type textarea "·"
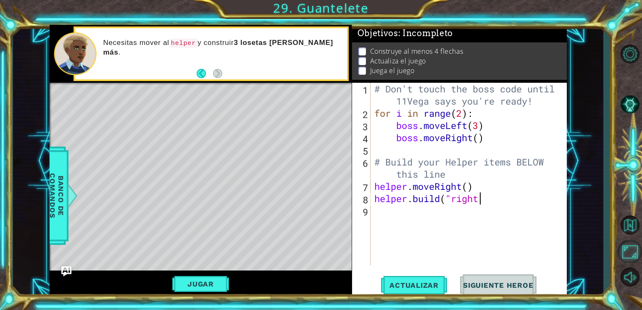
type textarea "[DOMAIN_NAME]("right"
click at [627, 248] on button "Maximizar Navegador" at bounding box center [629, 251] width 24 height 23
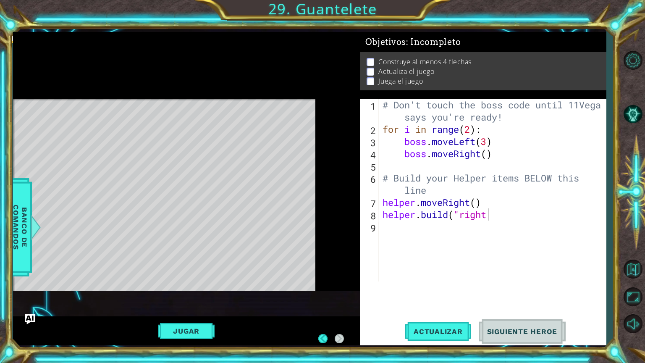
click at [630, 252] on div at bounding box center [633, 191] width 24 height 128
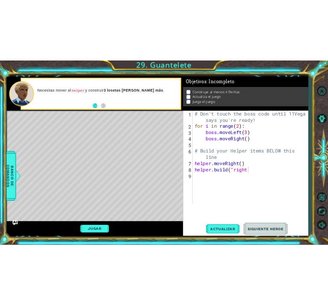
scroll to position [2, 0]
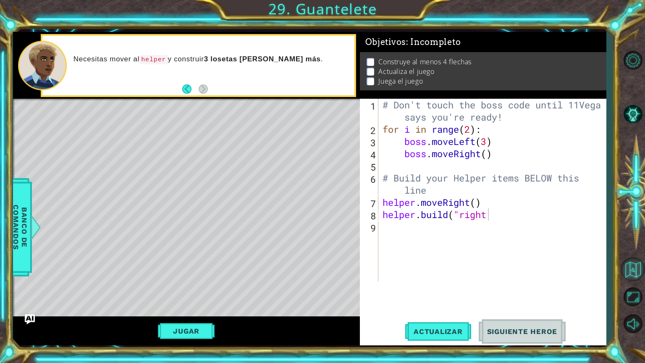
click at [637, 269] on button "Volver al Mapa" at bounding box center [633, 269] width 24 height 24
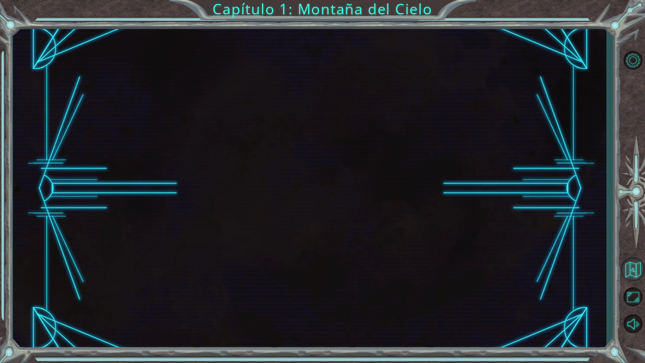
click at [628, 270] on button "Volver al Mapa" at bounding box center [633, 269] width 24 height 24
click at [635, 296] on button "Maximizar Navegador" at bounding box center [633, 297] width 24 height 24
click at [627, 257] on button "Volver al Mapa" at bounding box center [633, 269] width 24 height 24
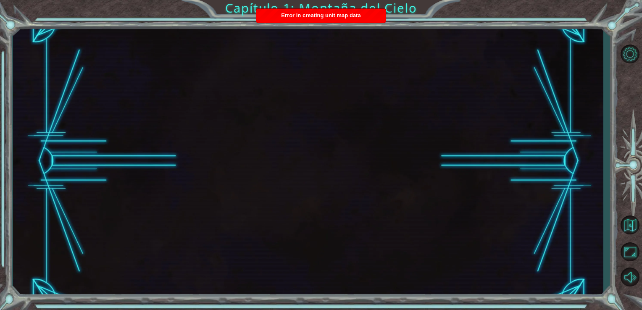
click at [469, 209] on div at bounding box center [308, 161] width 590 height 273
drag, startPoint x: 467, startPoint y: 203, endPoint x: 309, endPoint y: 107, distance: 184.9
click at [309, 107] on div at bounding box center [308, 161] width 590 height 273
